Goal: Answer question/provide support: Share knowledge or assist other users

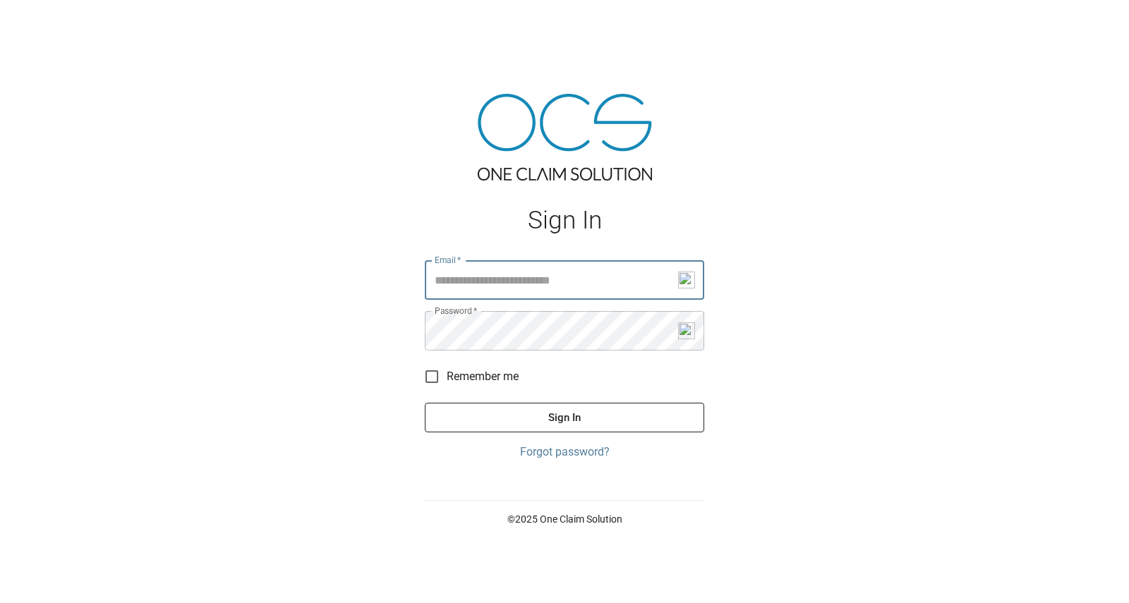
click at [483, 277] on input "Email   *" at bounding box center [564, 280] width 279 height 40
type input "**********"
click at [549, 410] on button "Sign In" at bounding box center [564, 418] width 279 height 30
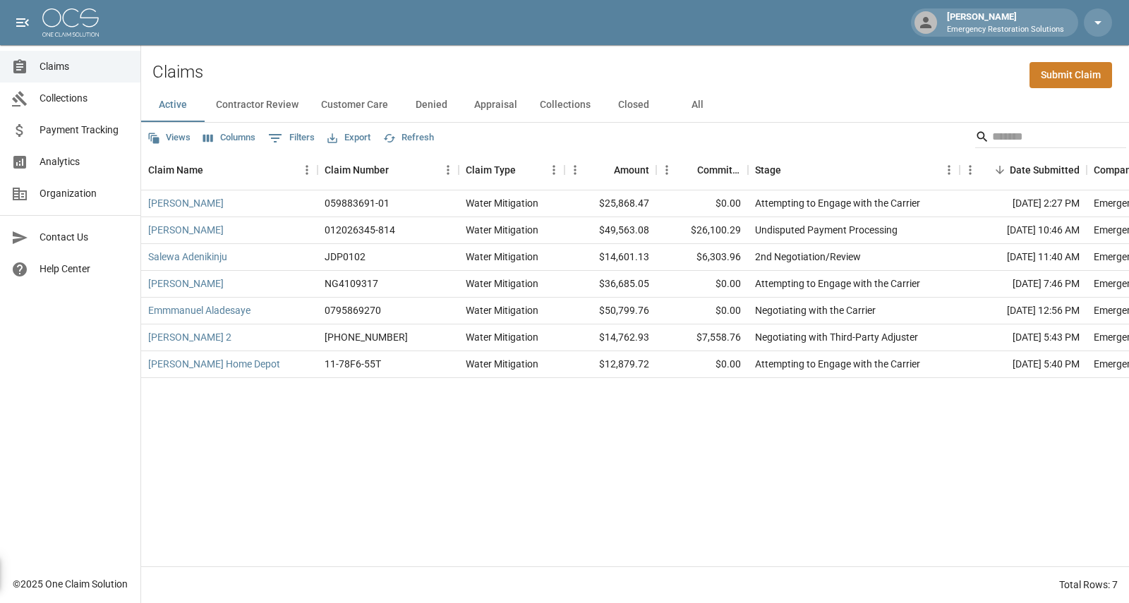
click at [259, 105] on button "Contractor Review" at bounding box center [257, 105] width 105 height 34
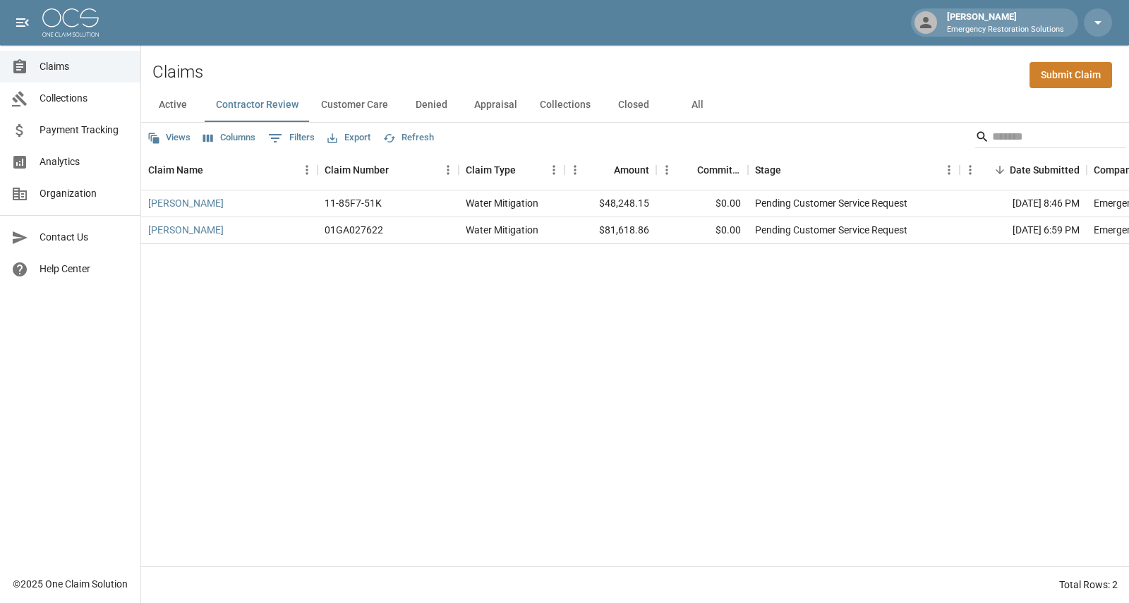
click at [358, 107] on button "Customer Care" at bounding box center [355, 105] width 90 height 34
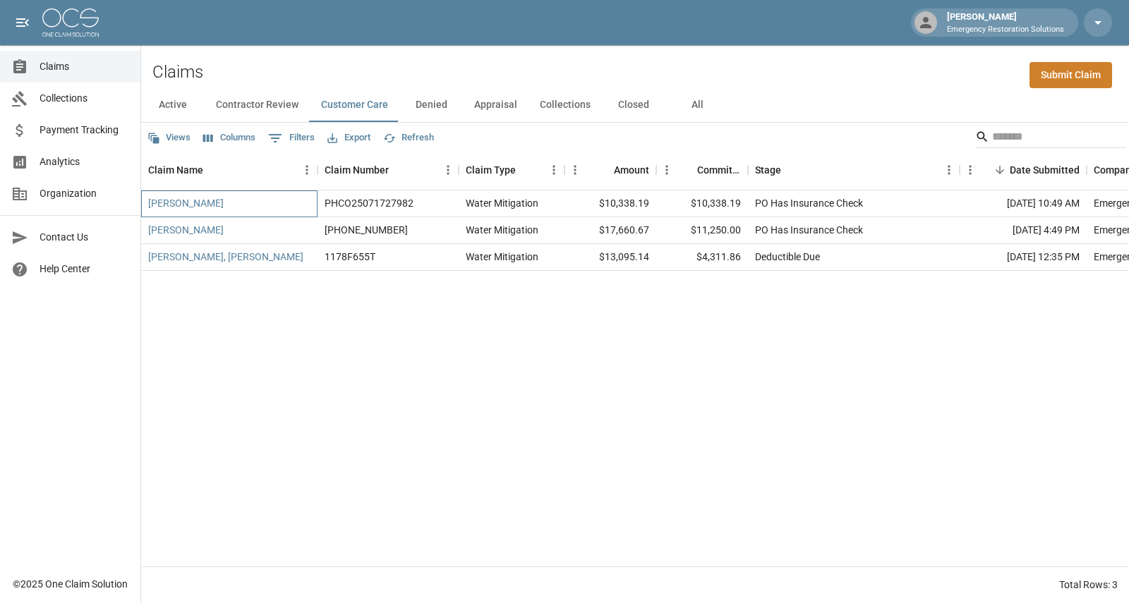
click at [280, 196] on div "[PERSON_NAME]" at bounding box center [229, 204] width 176 height 27
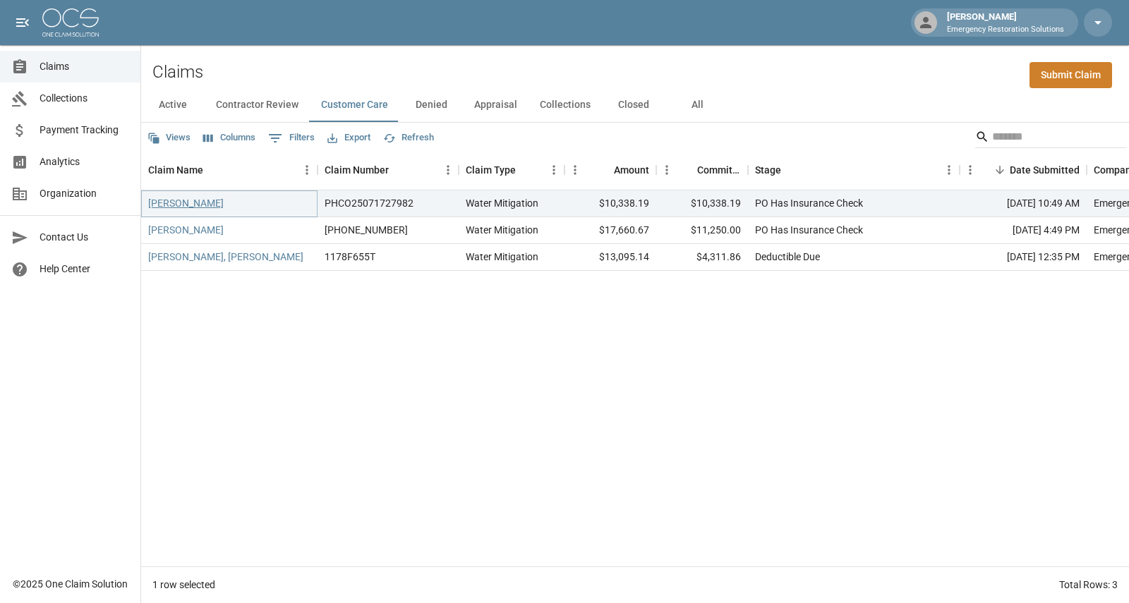
click at [195, 204] on link "[PERSON_NAME]" at bounding box center [186, 203] width 76 height 14
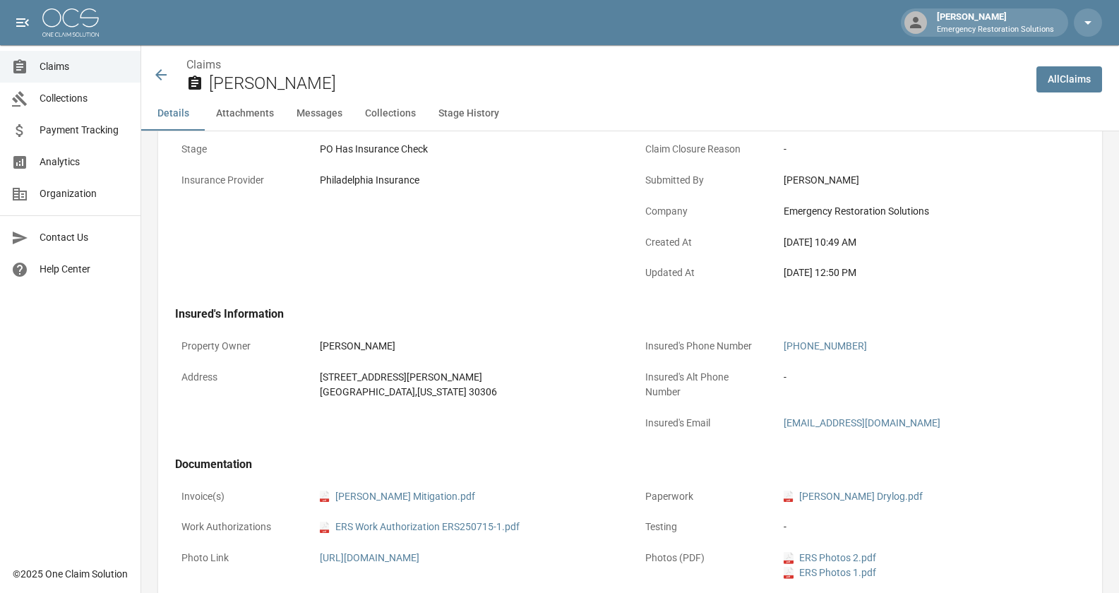
scroll to position [248, 0]
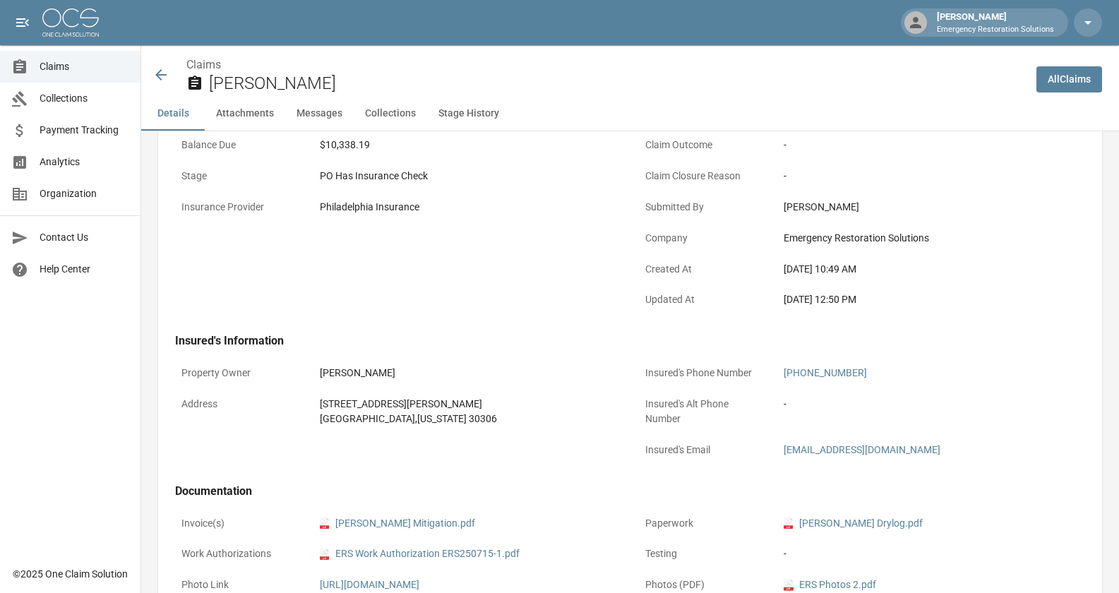
click at [164, 71] on icon at bounding box center [160, 74] width 17 height 17
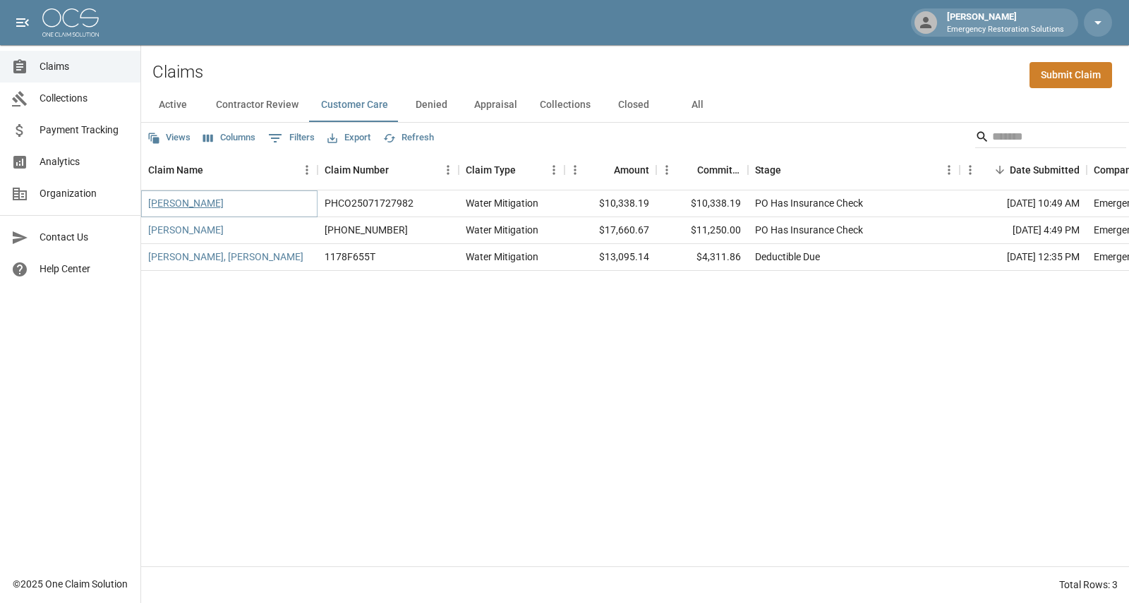
click at [200, 207] on link "[PERSON_NAME]" at bounding box center [186, 203] width 76 height 14
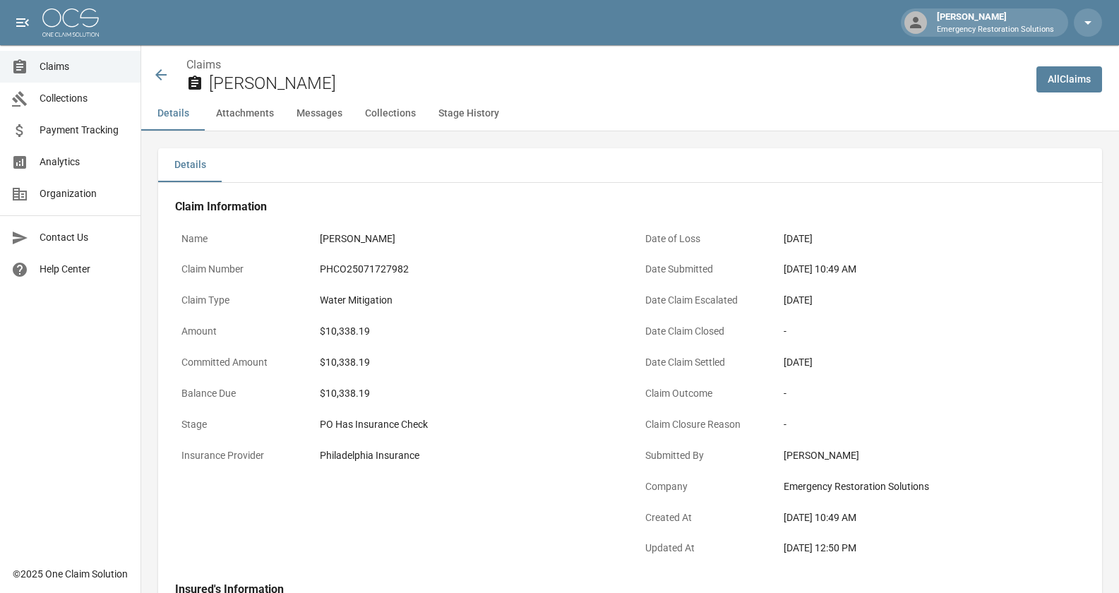
click at [258, 117] on button "Attachments" at bounding box center [245, 114] width 80 height 34
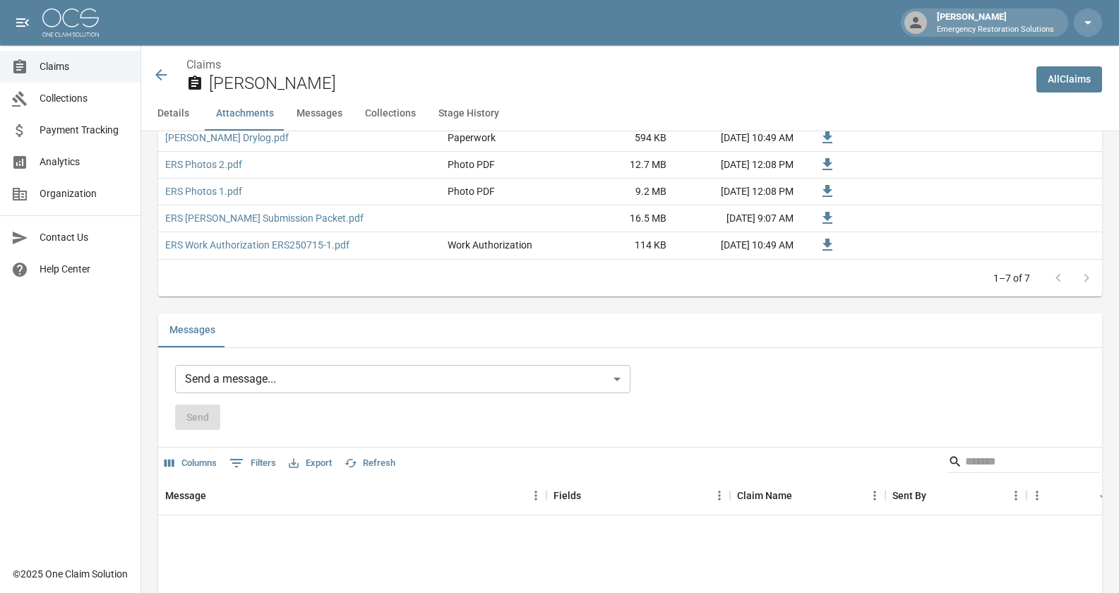
scroll to position [1025, 0]
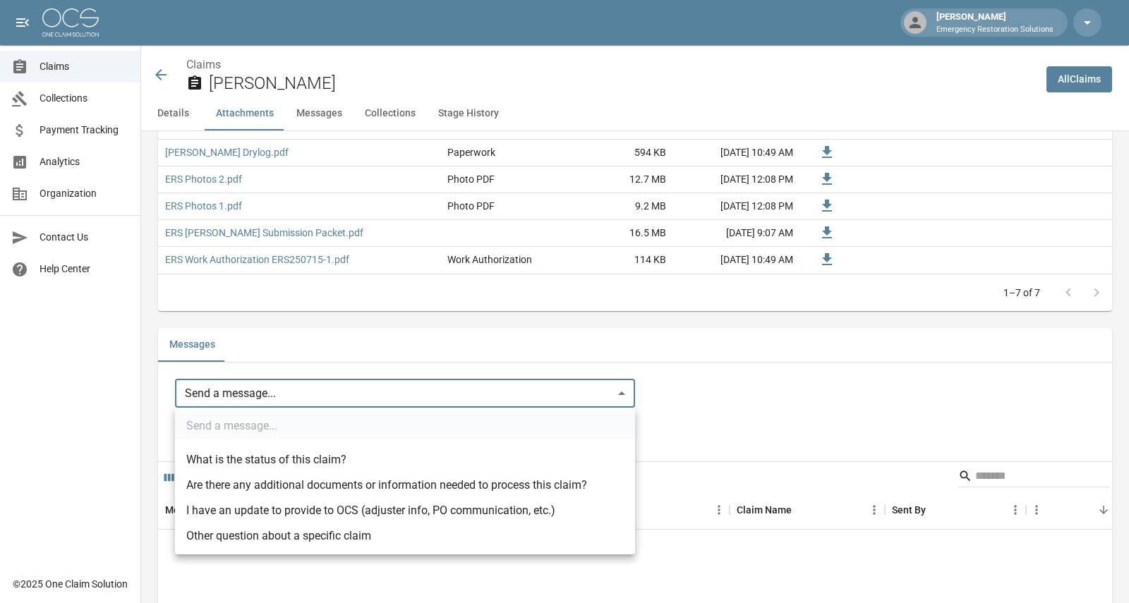
click at [624, 395] on body "[PERSON_NAME] Emergency Restoration Solutions Claims Collections Payment Tracki…" at bounding box center [564, 173] width 1129 height 2396
click at [464, 530] on li "Other question about a specific claim" at bounding box center [405, 536] width 460 height 25
type input "**********"
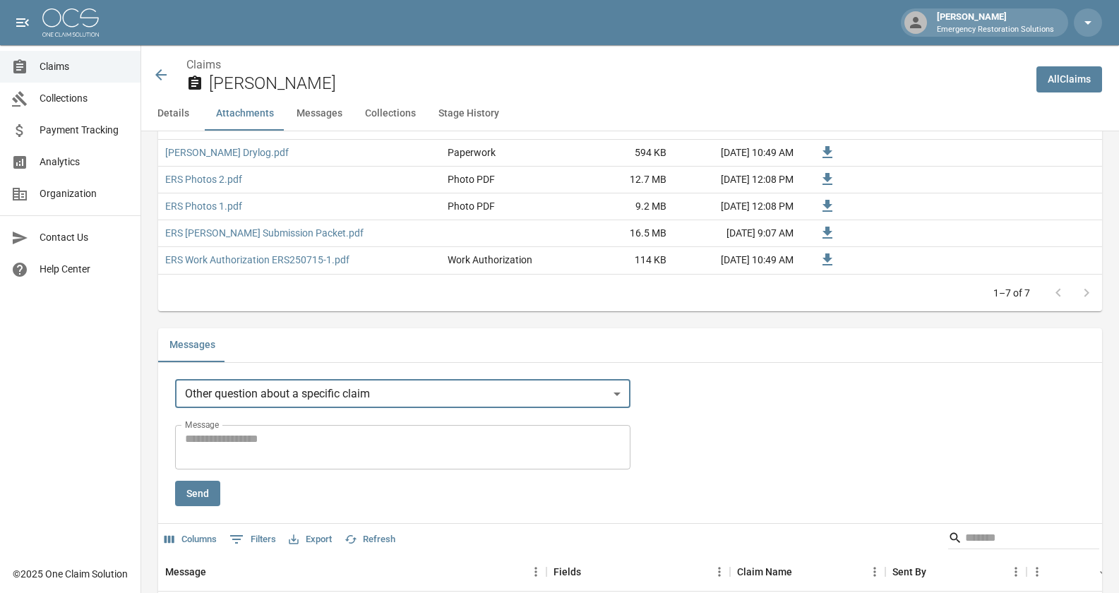
click at [306, 445] on textarea "Message" at bounding box center [402, 447] width 435 height 32
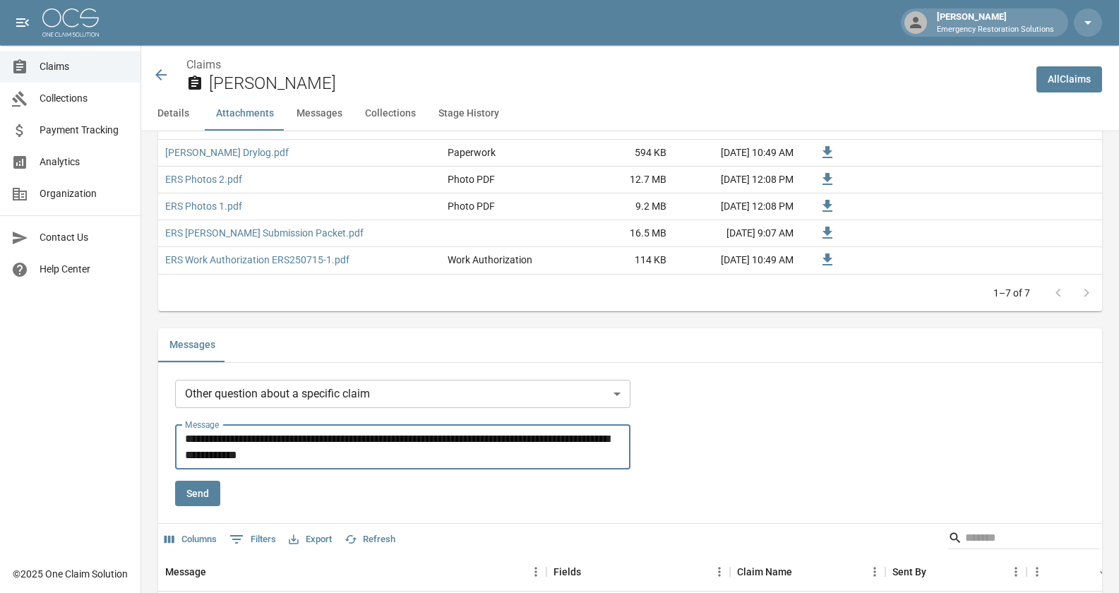
type textarea "**********"
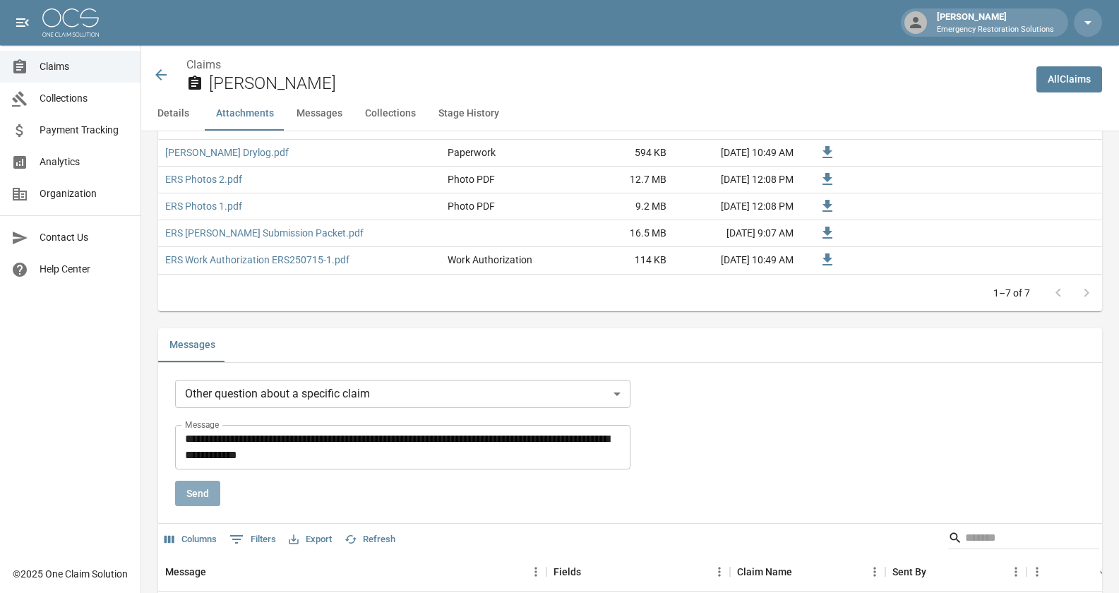
click at [211, 500] on button "Send" at bounding box center [197, 494] width 45 height 26
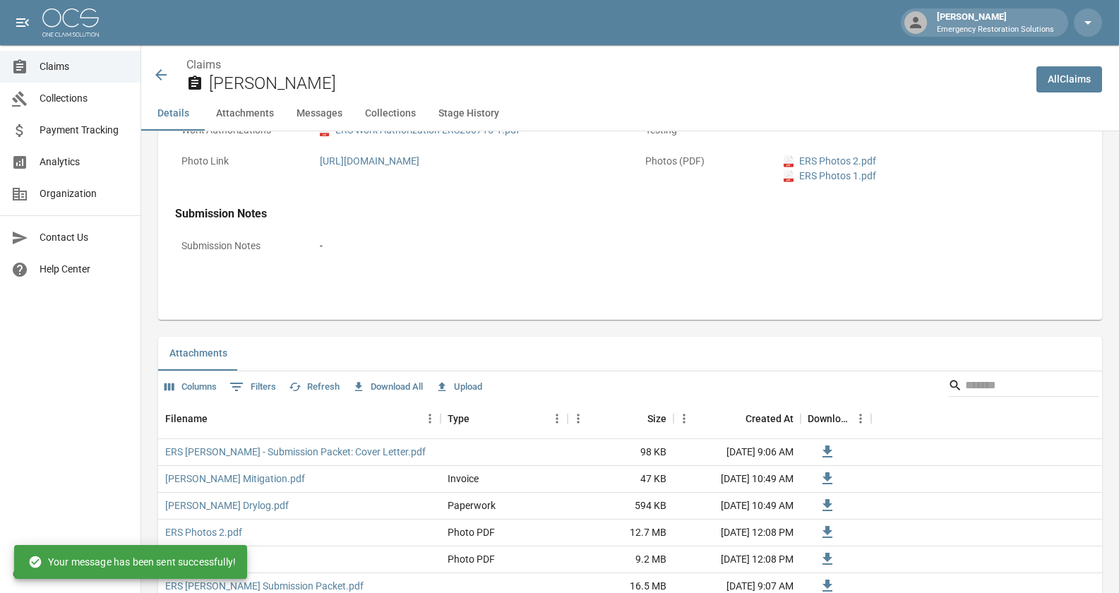
scroll to position [802, 0]
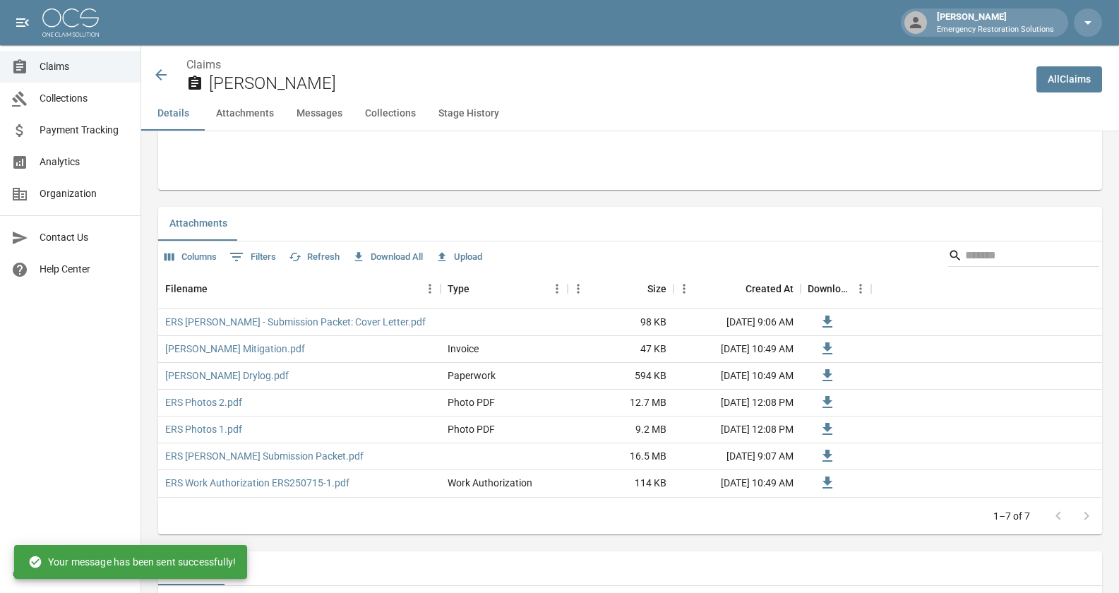
click at [468, 253] on button "Upload" at bounding box center [459, 257] width 54 height 22
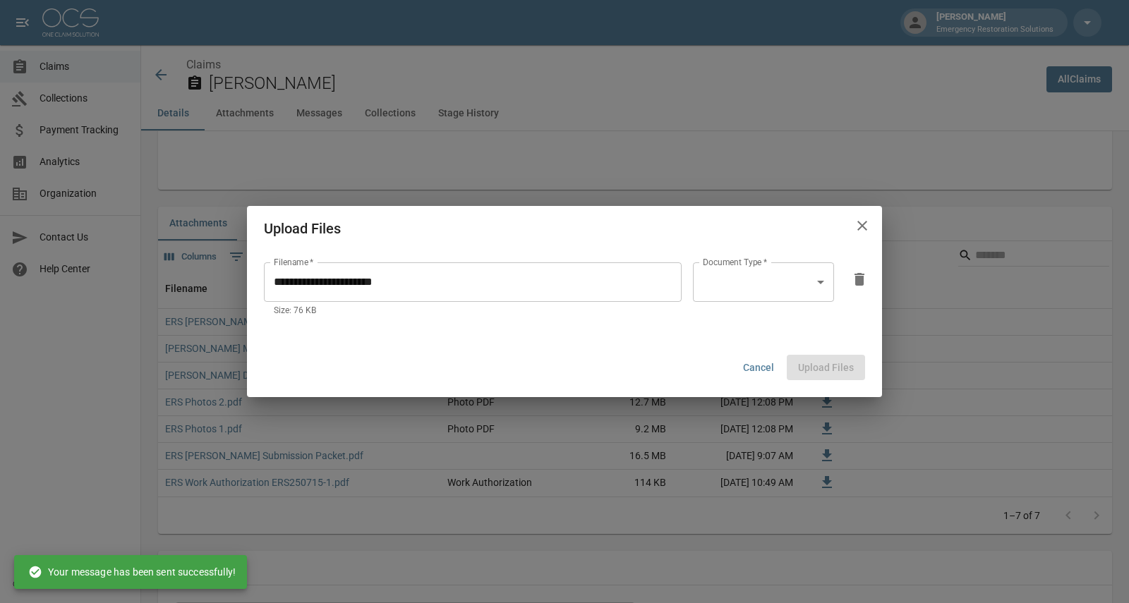
click at [771, 299] on body "[PERSON_NAME] Emergency Restoration Solutions Claims Collections Payment Tracki…" at bounding box center [564, 396] width 1129 height 2396
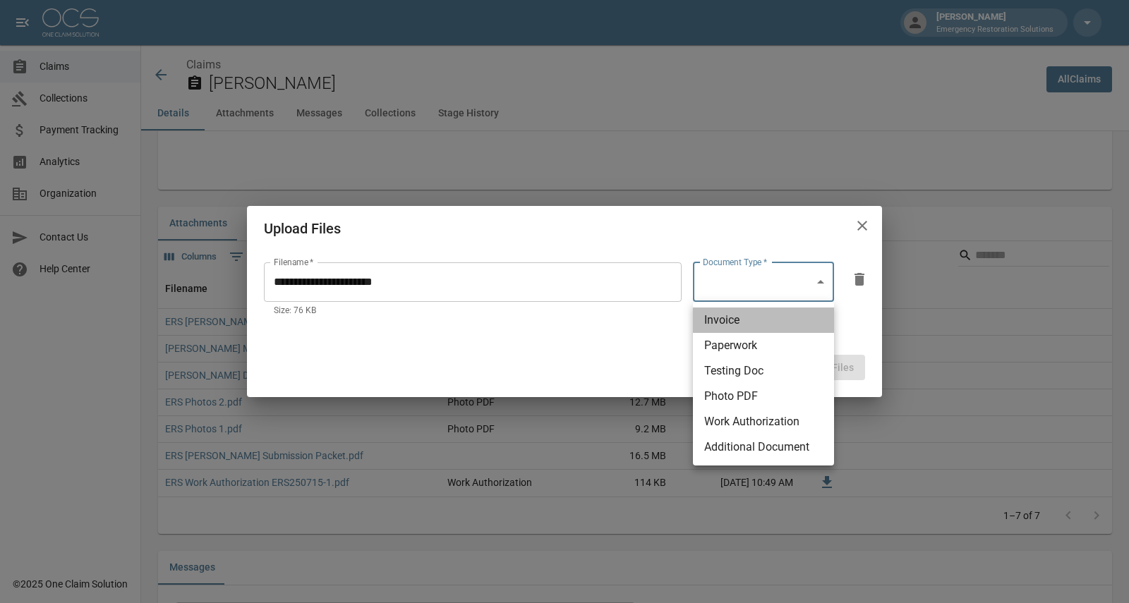
click at [755, 320] on li "Invoice" at bounding box center [763, 320] width 141 height 25
type input "********"
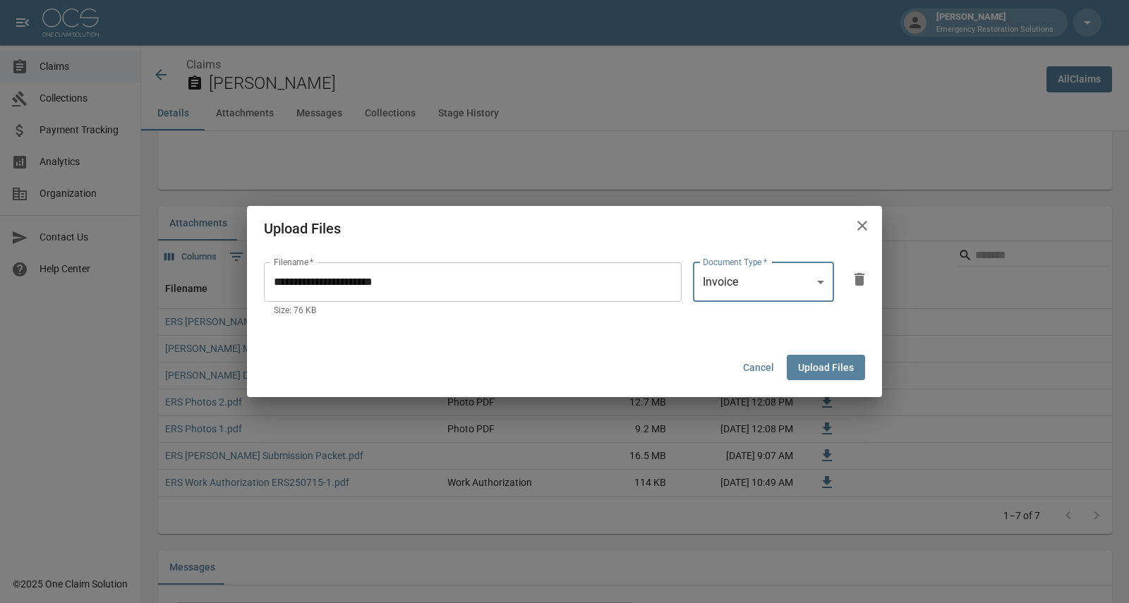
click at [826, 366] on button "Upload Files" at bounding box center [826, 368] width 78 height 26
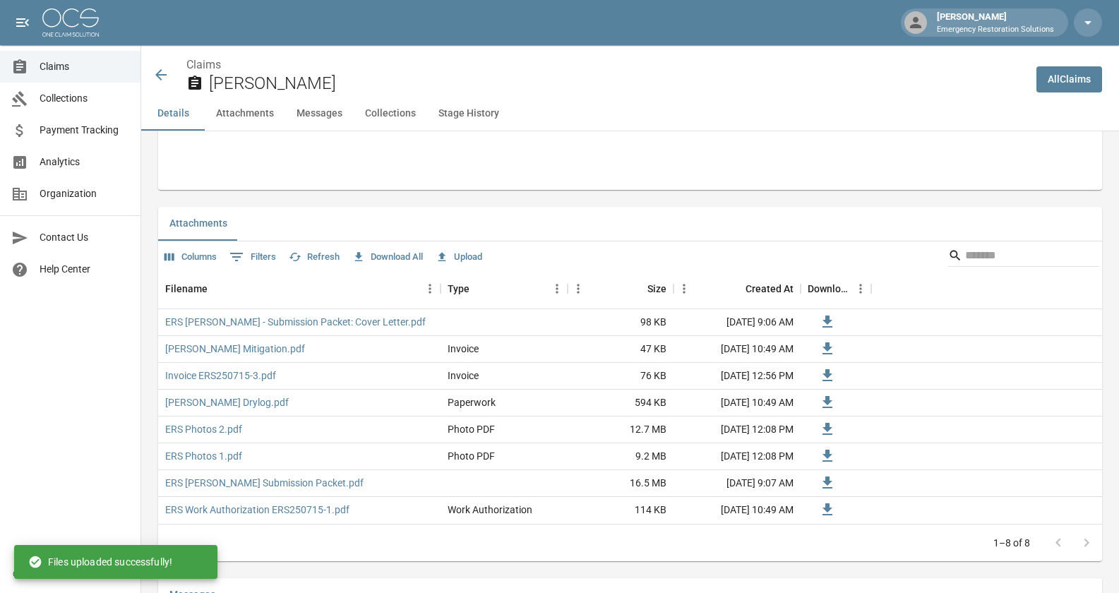
click at [63, 68] on span "Claims" at bounding box center [85, 66] width 90 height 15
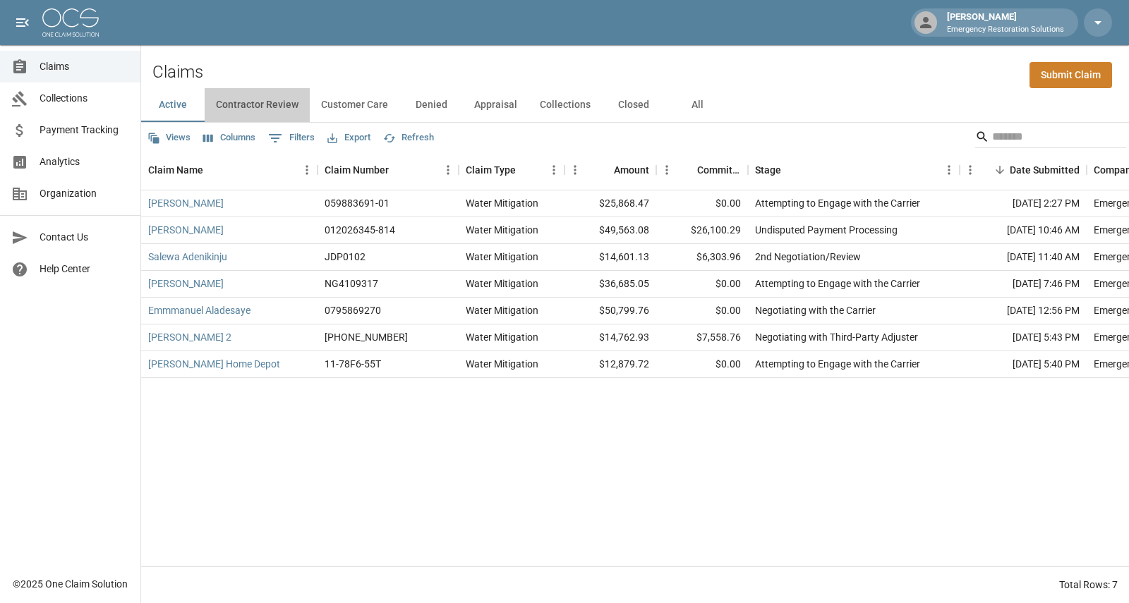
click at [260, 102] on button "Contractor Review" at bounding box center [257, 105] width 105 height 34
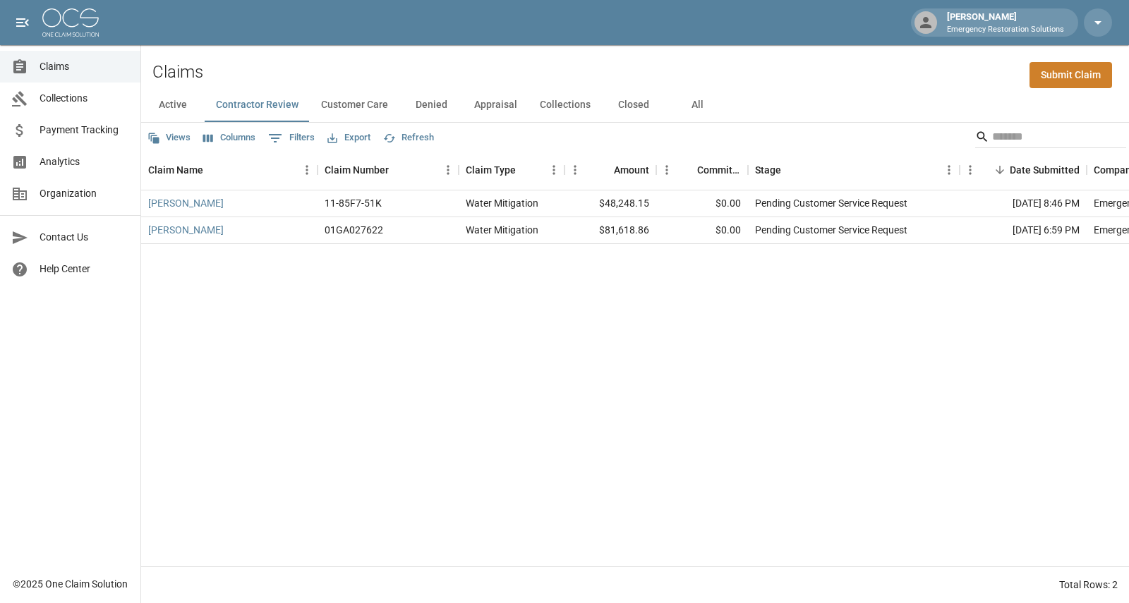
click at [363, 106] on button "Customer Care" at bounding box center [355, 105] width 90 height 34
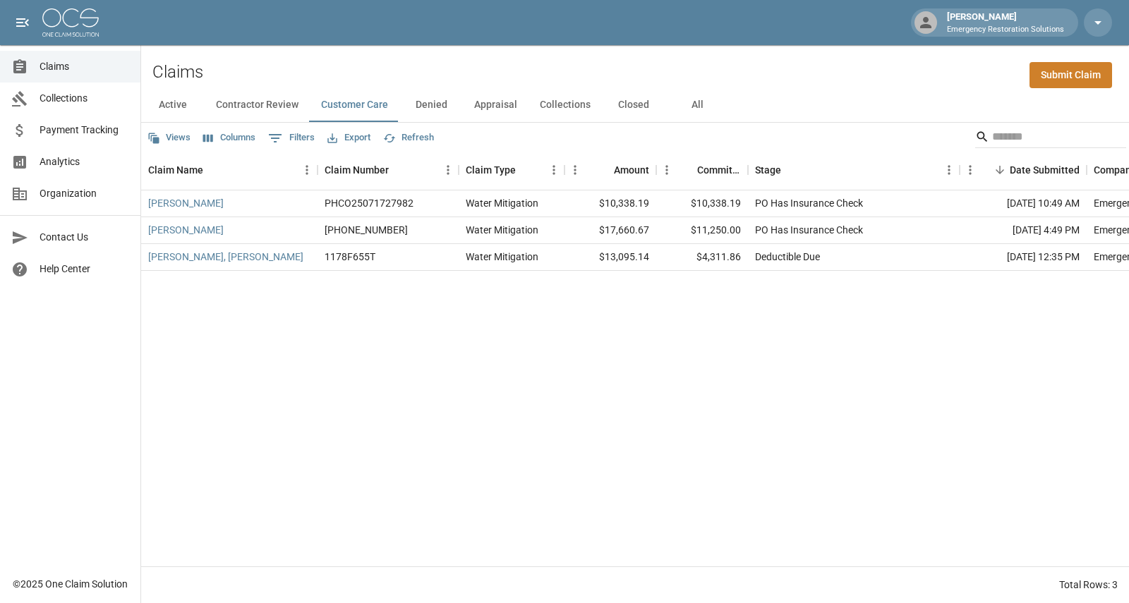
click at [438, 109] on button "Denied" at bounding box center [431, 105] width 64 height 34
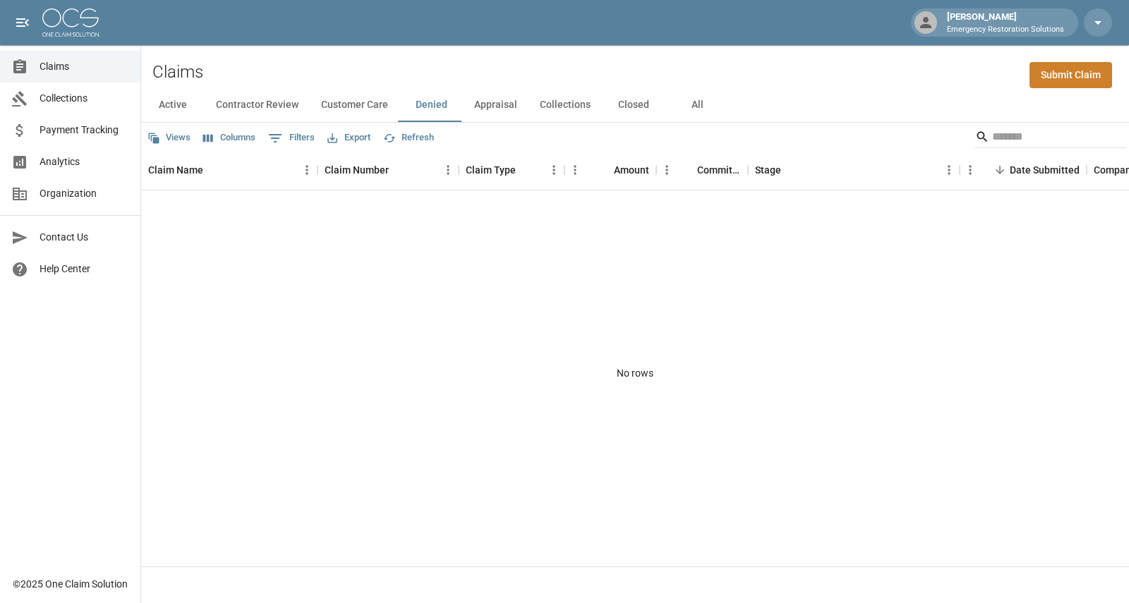
click at [491, 108] on button "Appraisal" at bounding box center [496, 105] width 66 height 34
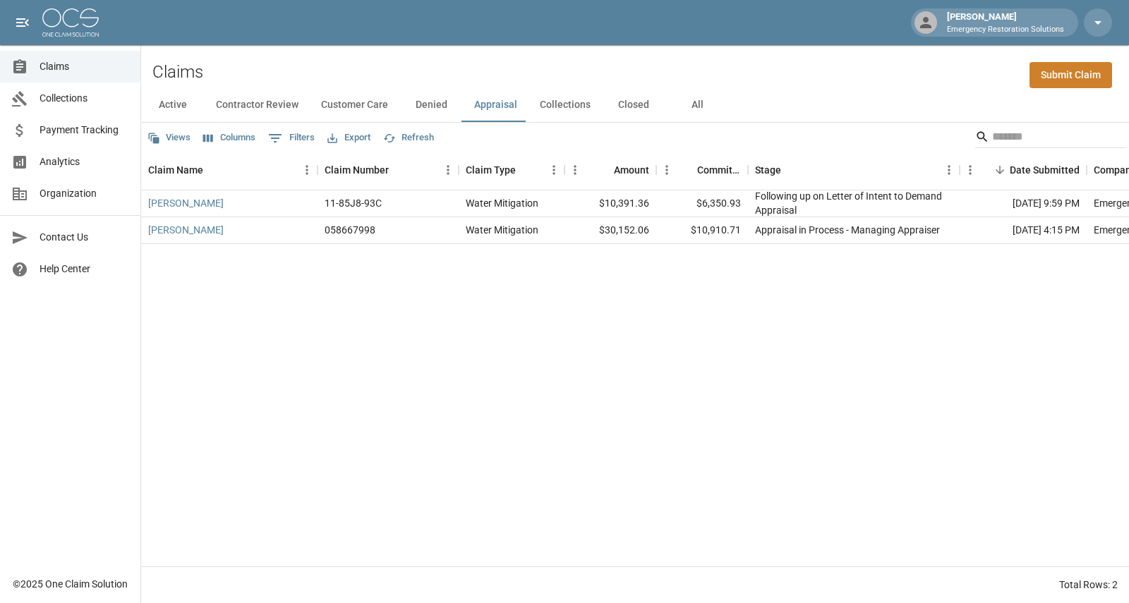
click at [555, 103] on button "Collections" at bounding box center [565, 105] width 73 height 34
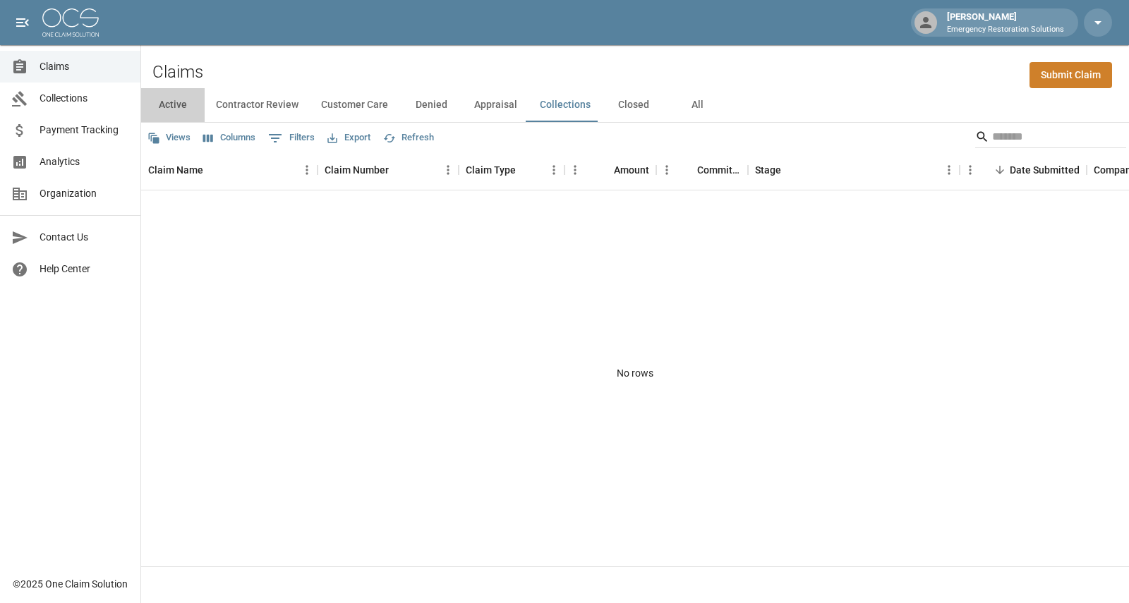
click at [179, 107] on button "Active" at bounding box center [173, 105] width 64 height 34
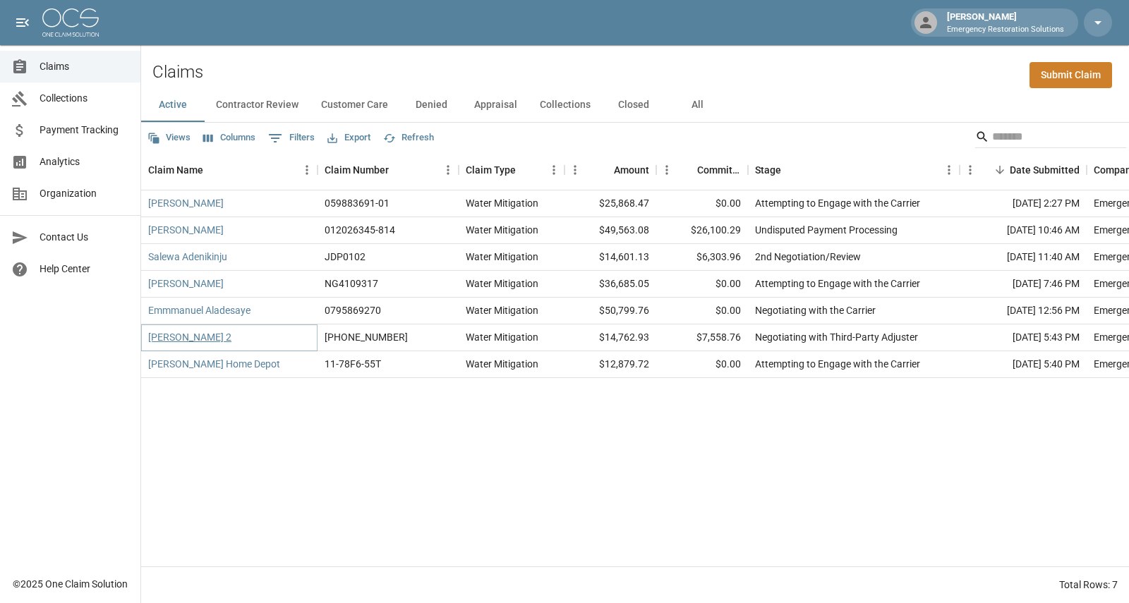
click at [208, 342] on link "[PERSON_NAME] 2" at bounding box center [189, 337] width 83 height 14
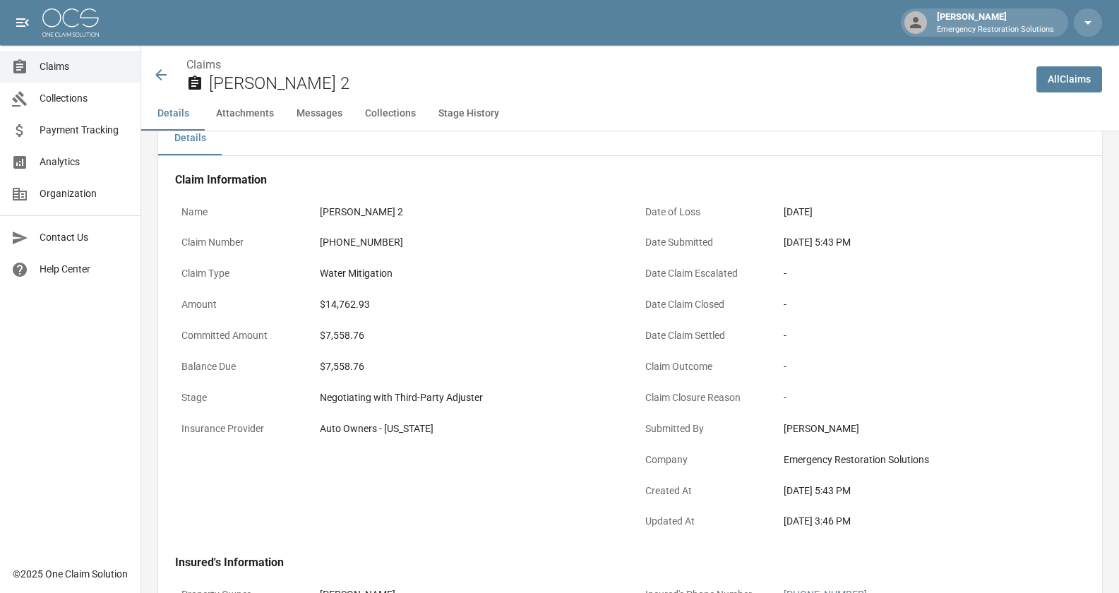
scroll to position [20, 0]
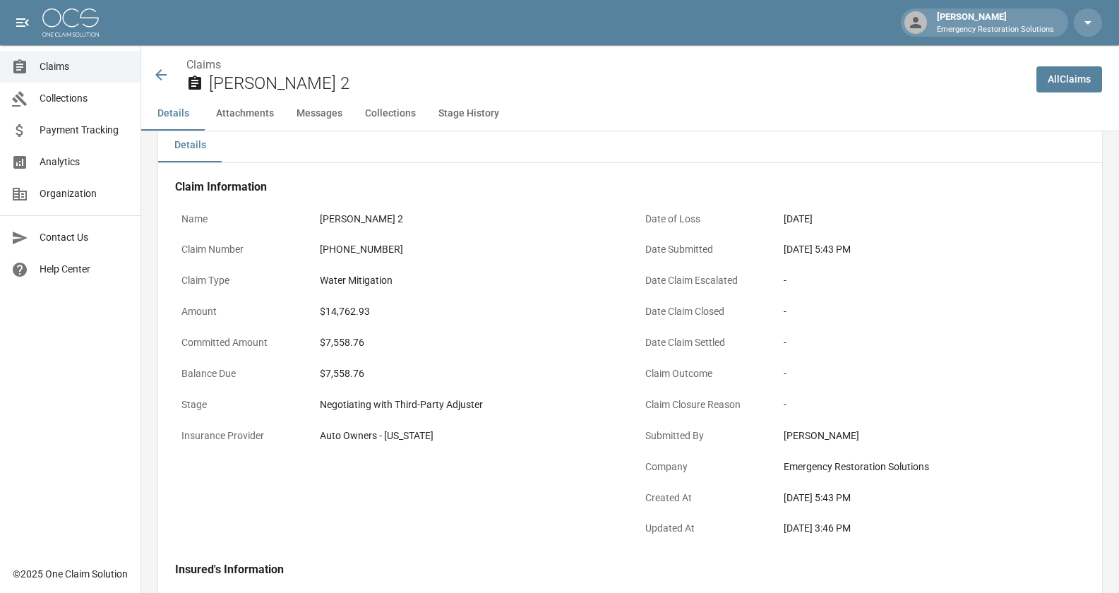
click at [160, 76] on icon at bounding box center [160, 74] width 17 height 17
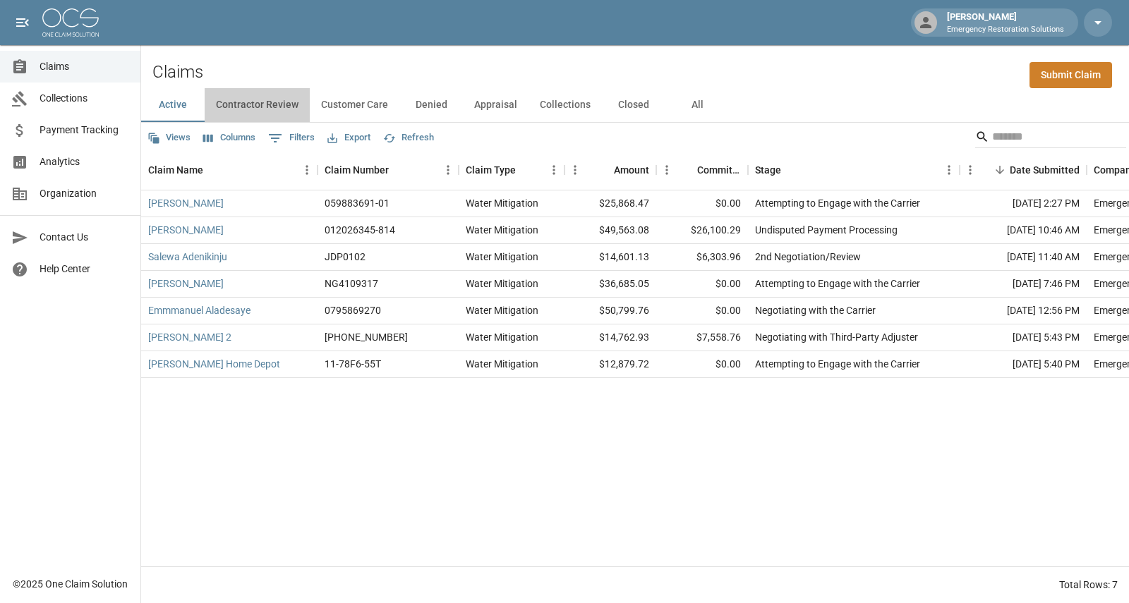
click at [284, 106] on button "Contractor Review" at bounding box center [257, 105] width 105 height 34
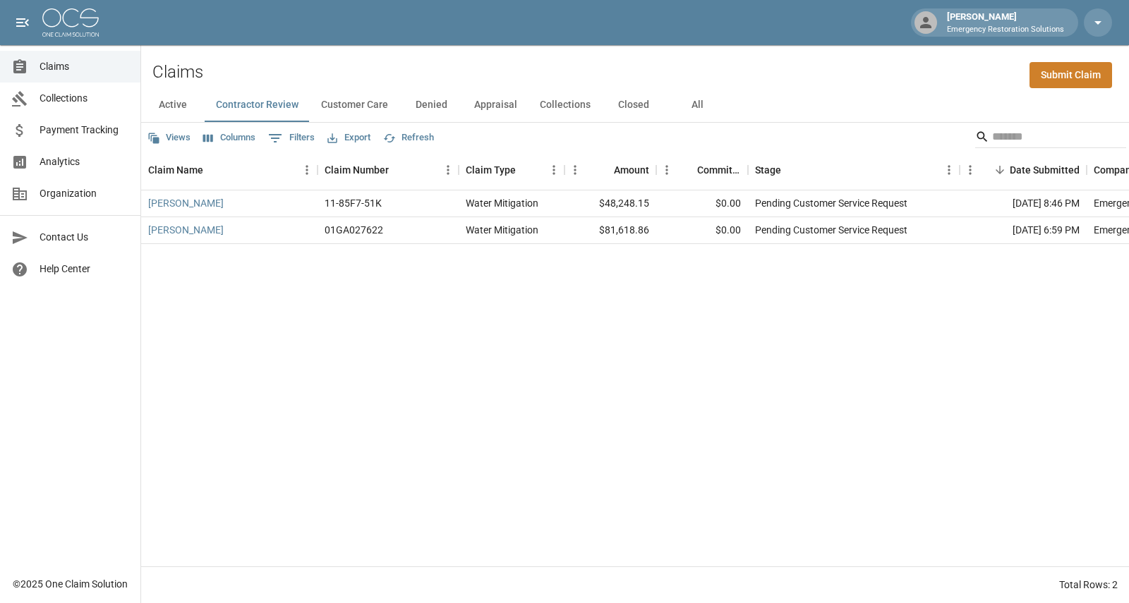
click at [340, 105] on button "Customer Care" at bounding box center [355, 105] width 90 height 34
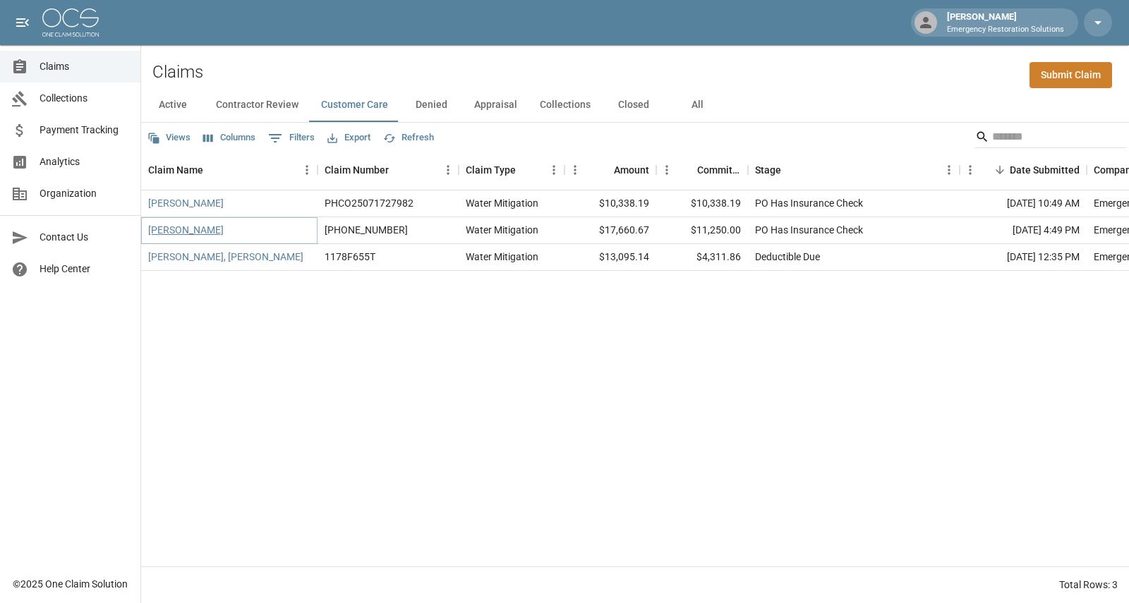
click at [215, 229] on link "[PERSON_NAME]" at bounding box center [186, 230] width 76 height 14
